Goal: Check status: Check status

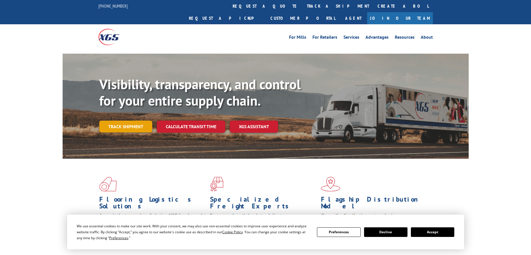
click at [129, 120] on link "Track shipment" at bounding box center [125, 126] width 53 height 12
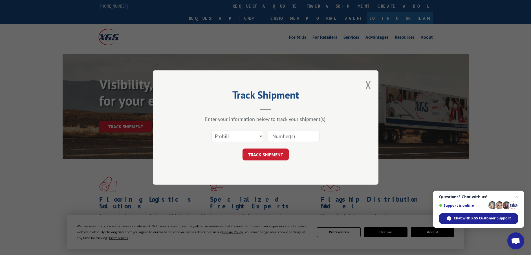
paste input "14161147"
type input "14161147"
click at [265, 156] on button "TRACK SHIPMENT" at bounding box center [266, 154] width 46 height 12
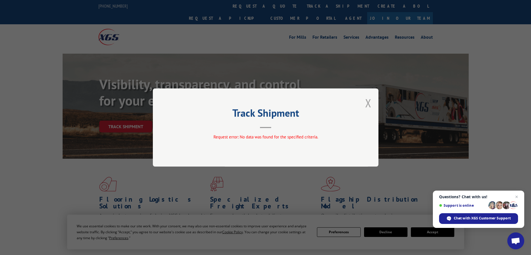
click at [369, 101] on button "Close modal" at bounding box center [368, 102] width 6 height 15
click at [369, 101] on div "Visibility, transparency, and control for your entire supply chain. Track shipm…" at bounding box center [284, 115] width 370 height 79
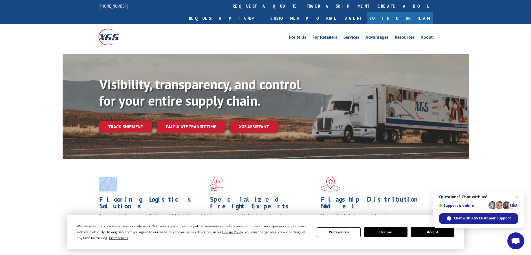
click at [128, 120] on link "Track shipment" at bounding box center [125, 126] width 53 height 12
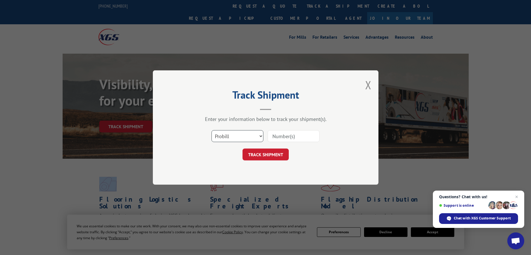
click at [260, 135] on select "Select category... Probill BOL PO" at bounding box center [238, 136] width 52 height 12
select select "bol"
click at [212, 130] on select "Select category... Probill BOL PO" at bounding box center [238, 136] width 52 height 12
paste input "5616976"
type input "5616976"
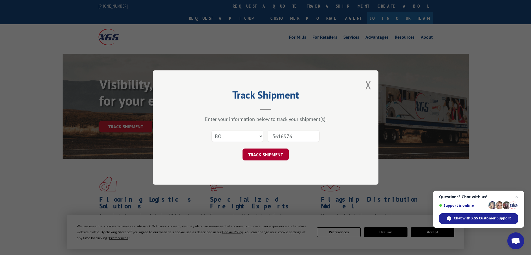
click at [268, 155] on button "TRACK SHIPMENT" at bounding box center [266, 154] width 46 height 12
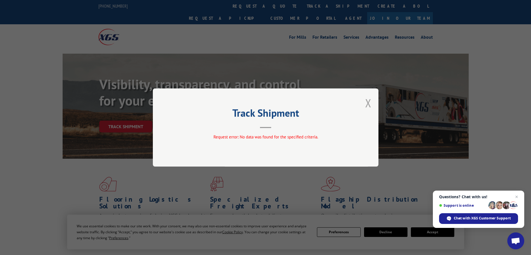
click at [368, 99] on button "Close modal" at bounding box center [368, 102] width 6 height 15
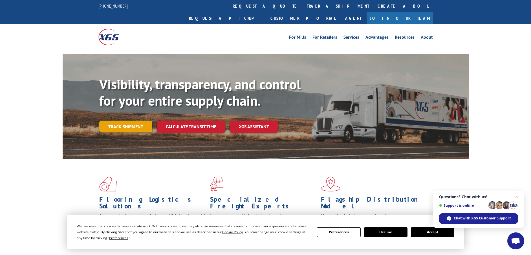
click at [116, 120] on link "Track shipment" at bounding box center [125, 126] width 53 height 12
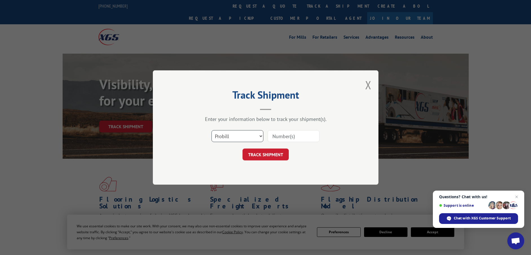
click at [256, 137] on select "Select category... Probill BOL PO" at bounding box center [238, 136] width 52 height 12
click at [212, 130] on select "Select category... Probill BOL PO" at bounding box center [238, 136] width 52 height 12
paste input "1ZE96R110330303611"
type input "1ZE96R110330303611"
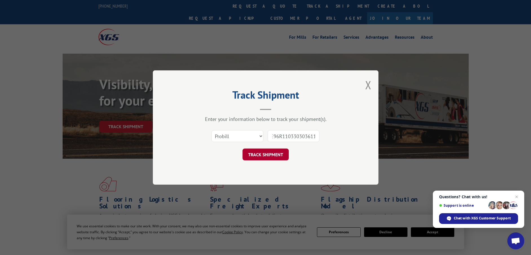
scroll to position [0, 0]
click at [268, 152] on button "TRACK SHIPMENT" at bounding box center [266, 154] width 46 height 12
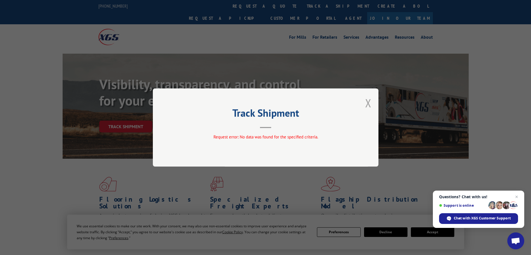
click at [368, 102] on button "Close modal" at bounding box center [368, 102] width 6 height 15
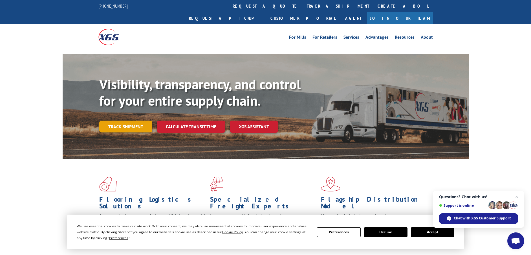
click at [142, 120] on link "Track shipment" at bounding box center [125, 126] width 53 height 12
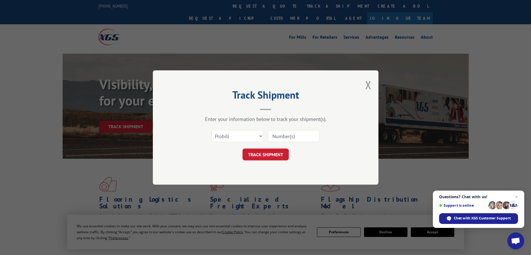
click at [307, 137] on input at bounding box center [294, 136] width 52 height 12
paste input "5545249"
type input "5545249"
click at [264, 152] on button "TRACK SHIPMENT" at bounding box center [266, 154] width 46 height 12
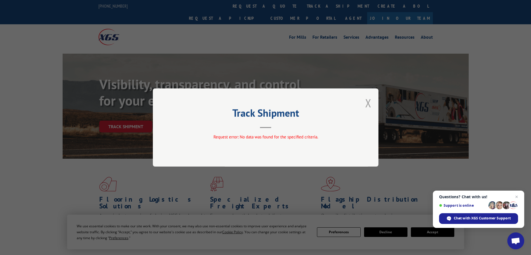
click at [368, 104] on button "Close modal" at bounding box center [368, 102] width 6 height 15
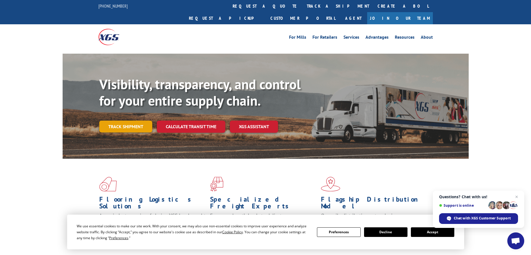
click at [131, 120] on link "Track shipment" at bounding box center [125, 126] width 53 height 12
click at [0, 0] on div "Track Shipment Request error: No data was found for the specified criteria." at bounding box center [0, 0] width 0 height 0
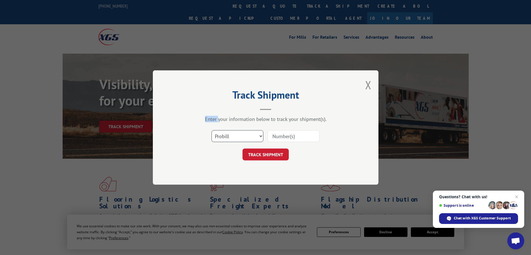
click at [261, 135] on select "Select category... Probill BOL PO" at bounding box center [238, 136] width 52 height 12
click at [261, 137] on select "Select category... Probill BOL PO" at bounding box center [238, 136] width 52 height 12
click at [261, 136] on select "Select category... Probill BOL PO" at bounding box center [238, 136] width 52 height 12
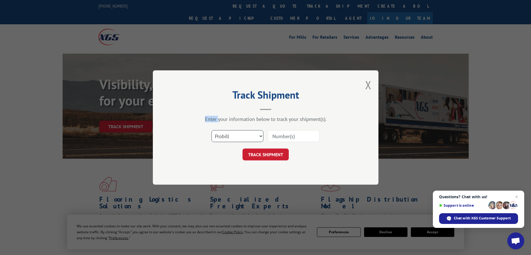
click at [261, 136] on select "Select category... Probill BOL PO" at bounding box center [238, 136] width 52 height 12
select select "bol"
click at [212, 130] on select "Select category... Probill BOL PO" at bounding box center [238, 136] width 52 height 12
click at [273, 135] on input at bounding box center [294, 136] width 52 height 12
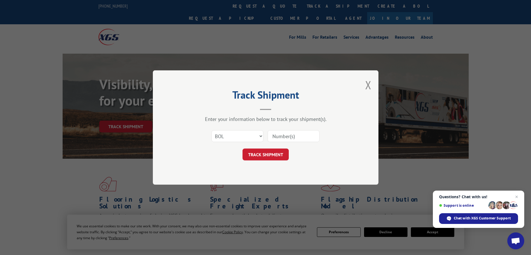
click at [273, 135] on input at bounding box center [294, 136] width 52 height 12
paste input "936218"
type input "936218"
click at [261, 151] on button "TRACK SHIPMENT" at bounding box center [266, 154] width 46 height 12
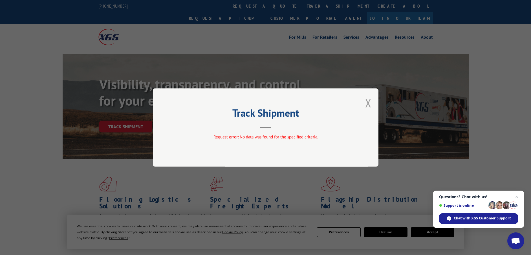
click at [366, 102] on button "Close modal" at bounding box center [368, 102] width 6 height 15
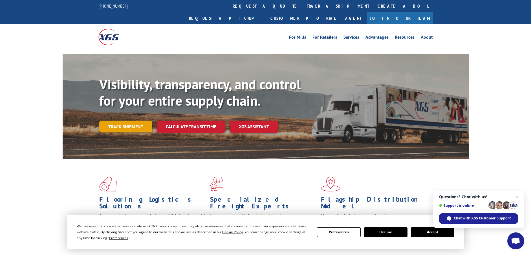
click at [135, 120] on link "Track shipment" at bounding box center [125, 126] width 53 height 12
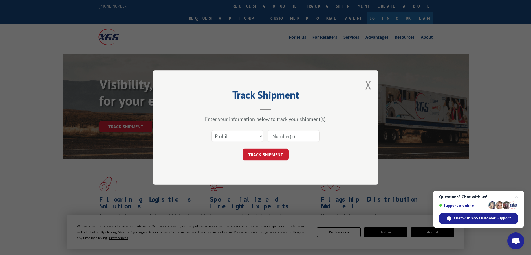
paste input "17694116"
type input "17694116"
click at [268, 152] on button "TRACK SHIPMENT" at bounding box center [266, 154] width 46 height 12
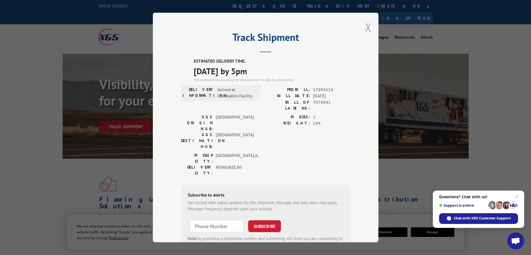
click at [365, 25] on button "Close modal" at bounding box center [368, 27] width 6 height 15
